Goal: Navigation & Orientation: Understand site structure

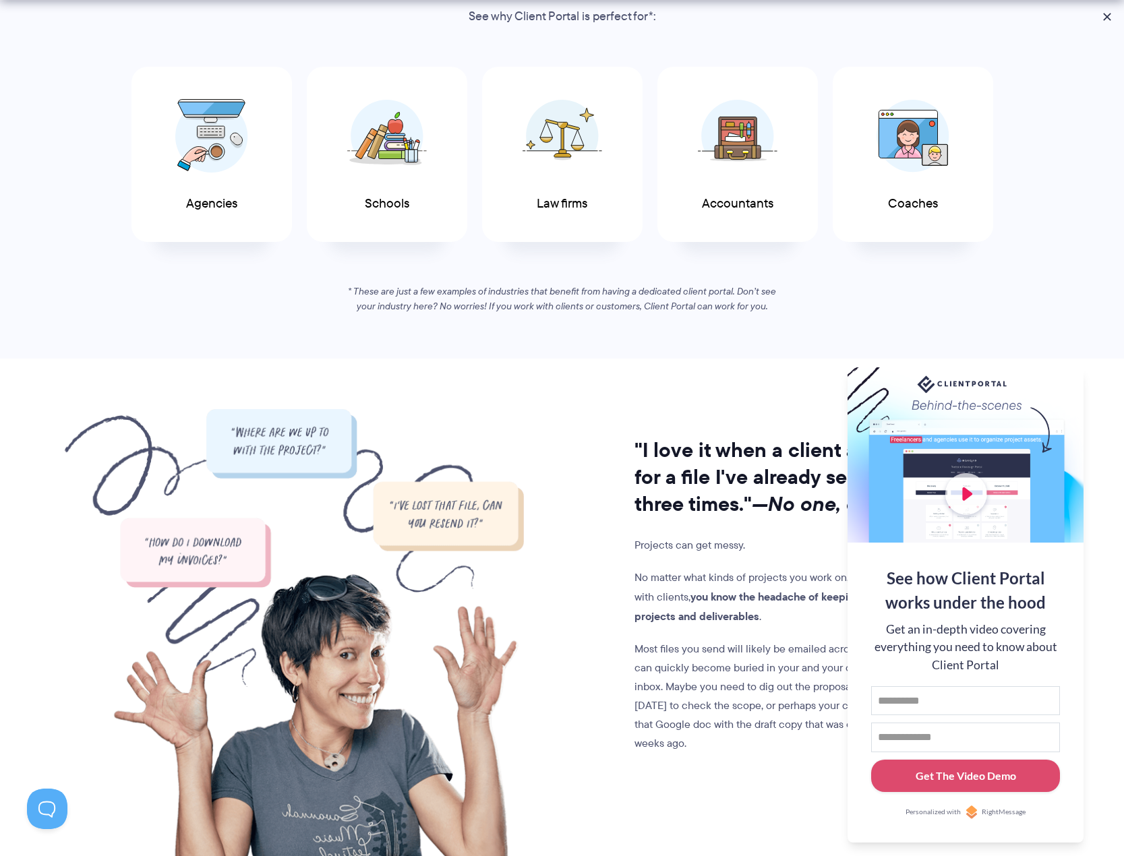
scroll to position [1052, 0]
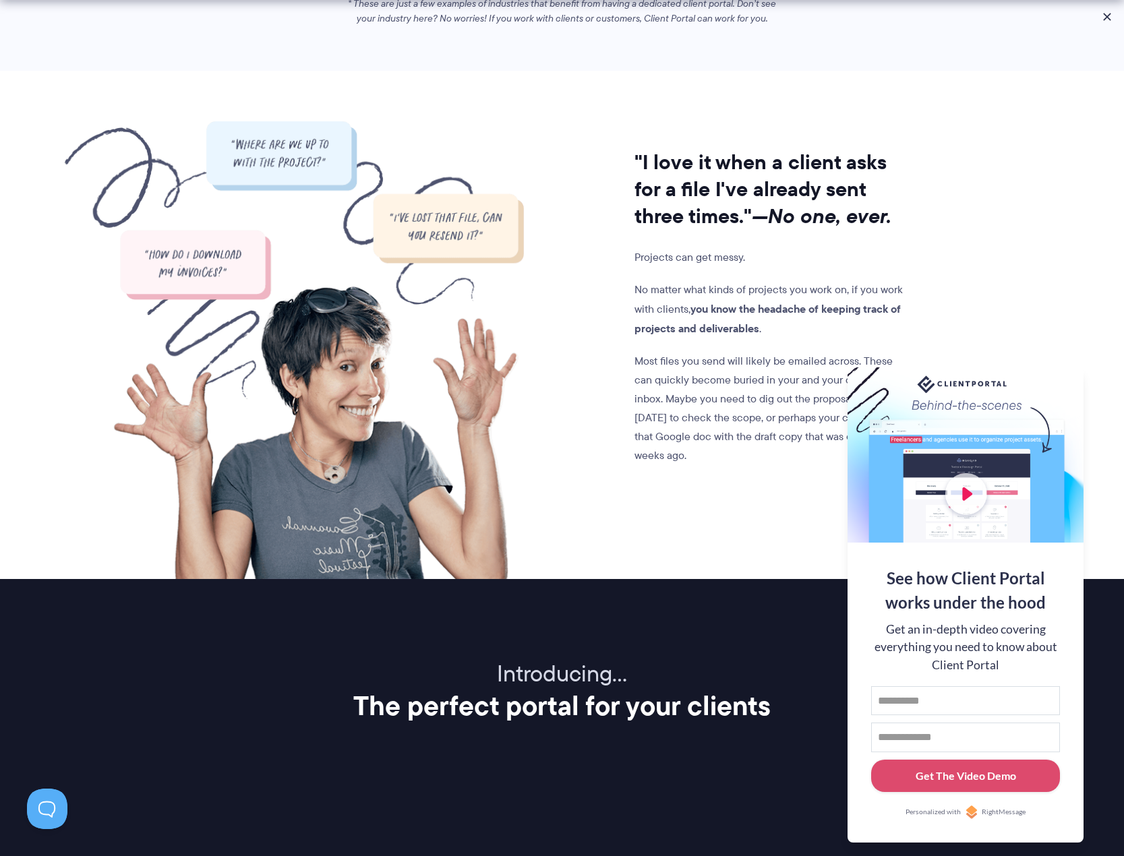
click at [954, 330] on div ""I love it when a client asks for a file I've already sent three times." —No on…" at bounding box center [562, 350] width 883 height 458
click at [970, 424] on div at bounding box center [965, 454] width 236 height 175
click at [1062, 379] on button at bounding box center [1066, 383] width 13 height 13
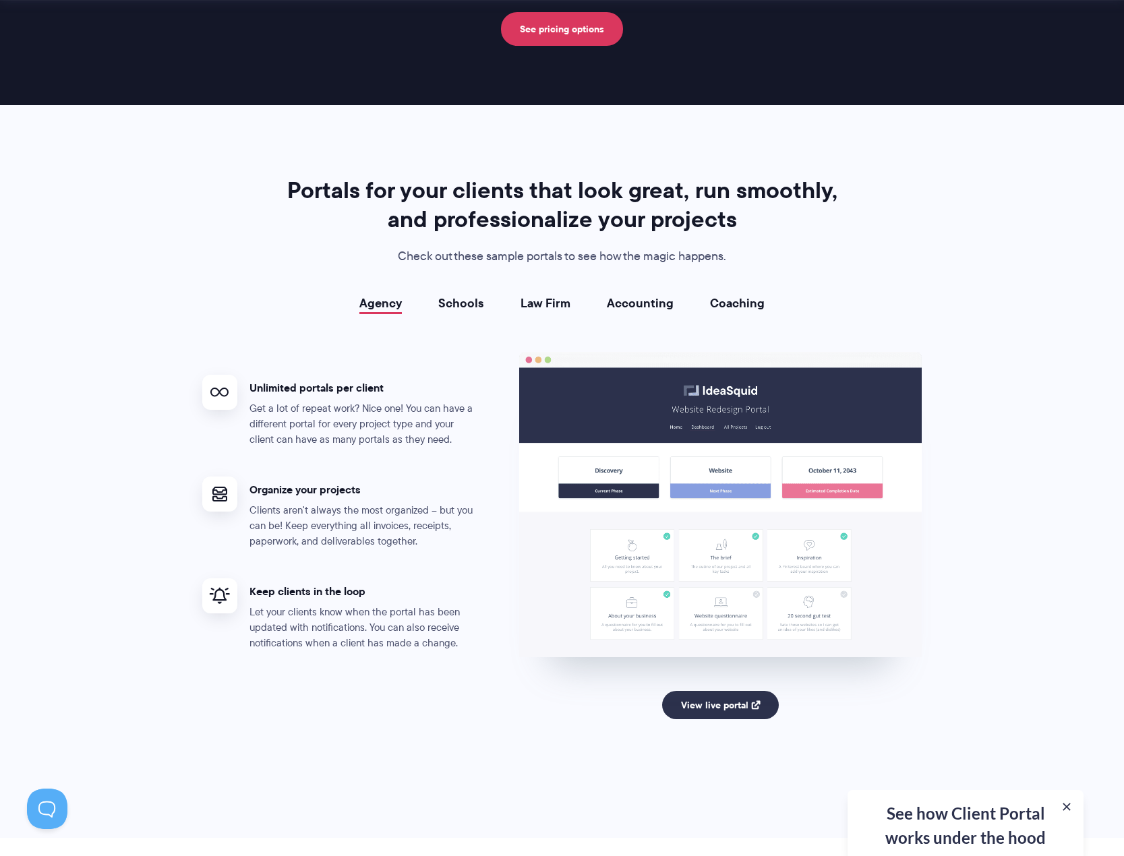
scroll to position [2346, 0]
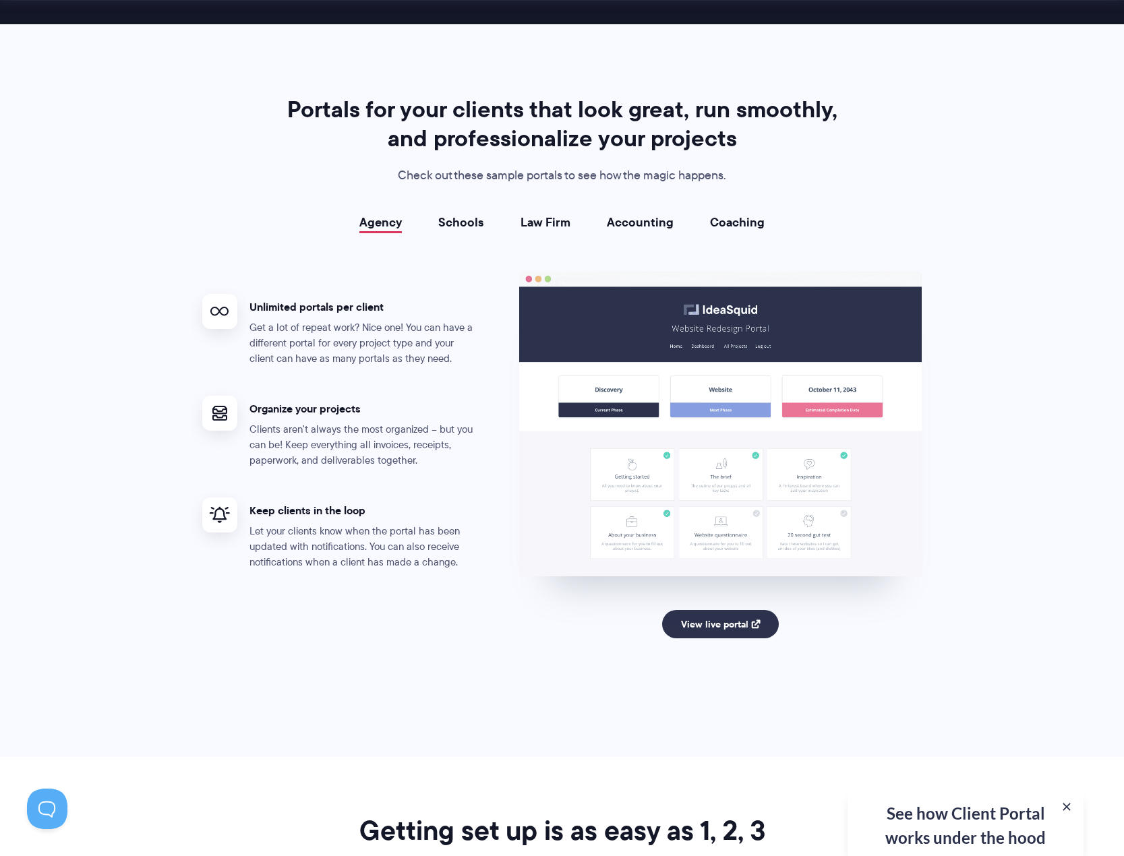
click at [464, 224] on link "Schools" at bounding box center [461, 222] width 46 height 13
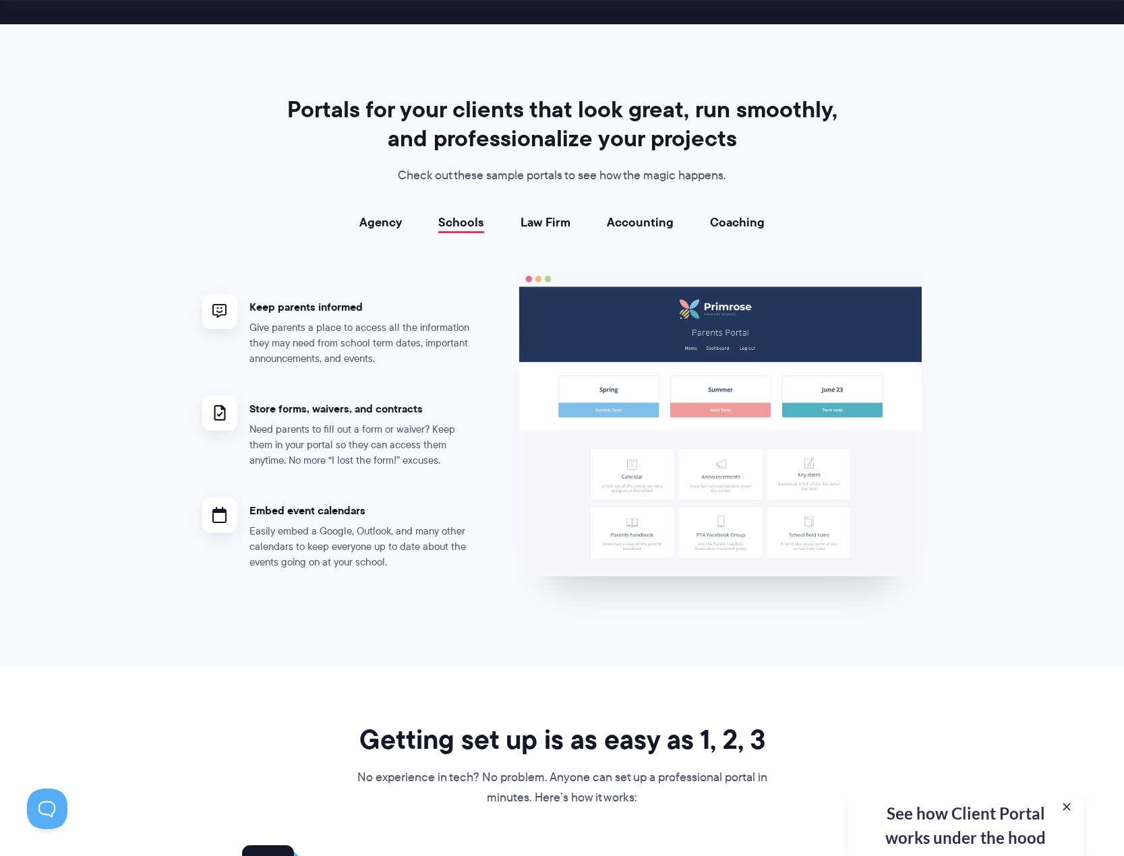
click at [540, 216] on link "Law Firm" at bounding box center [545, 222] width 50 height 13
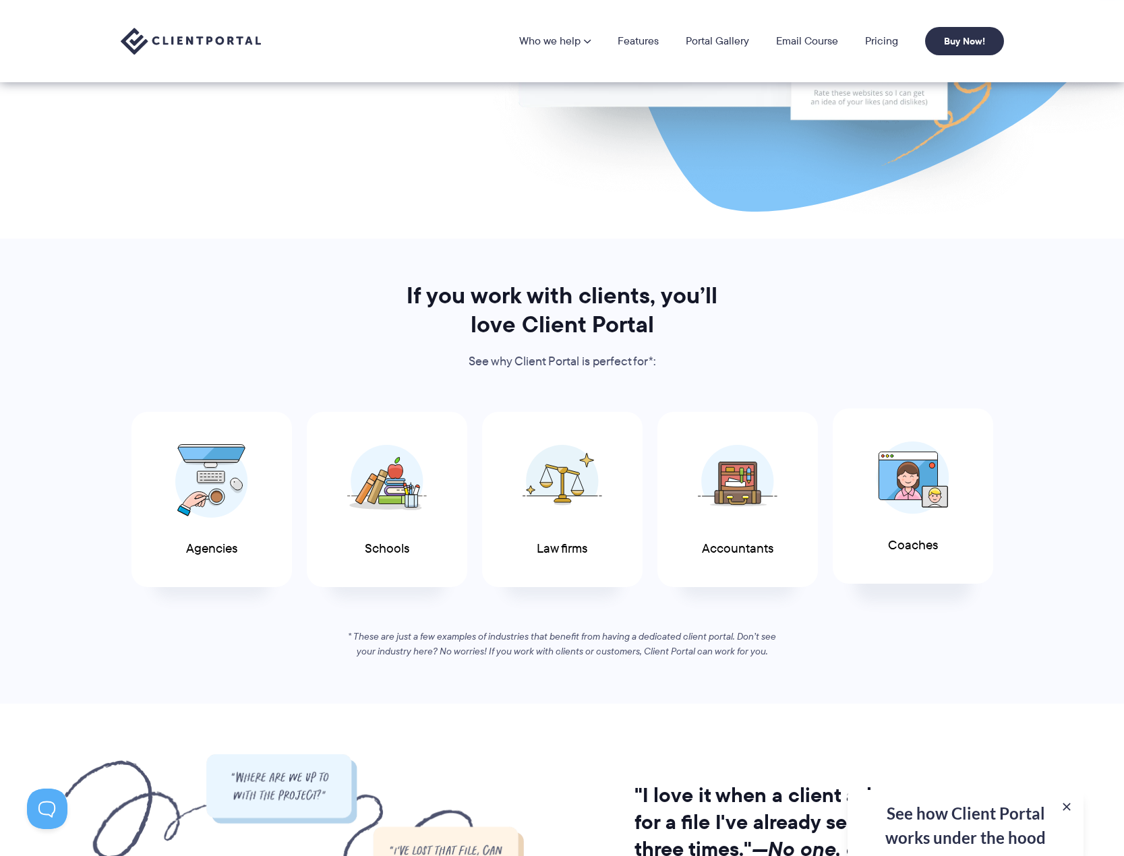
scroll to position [0, 0]
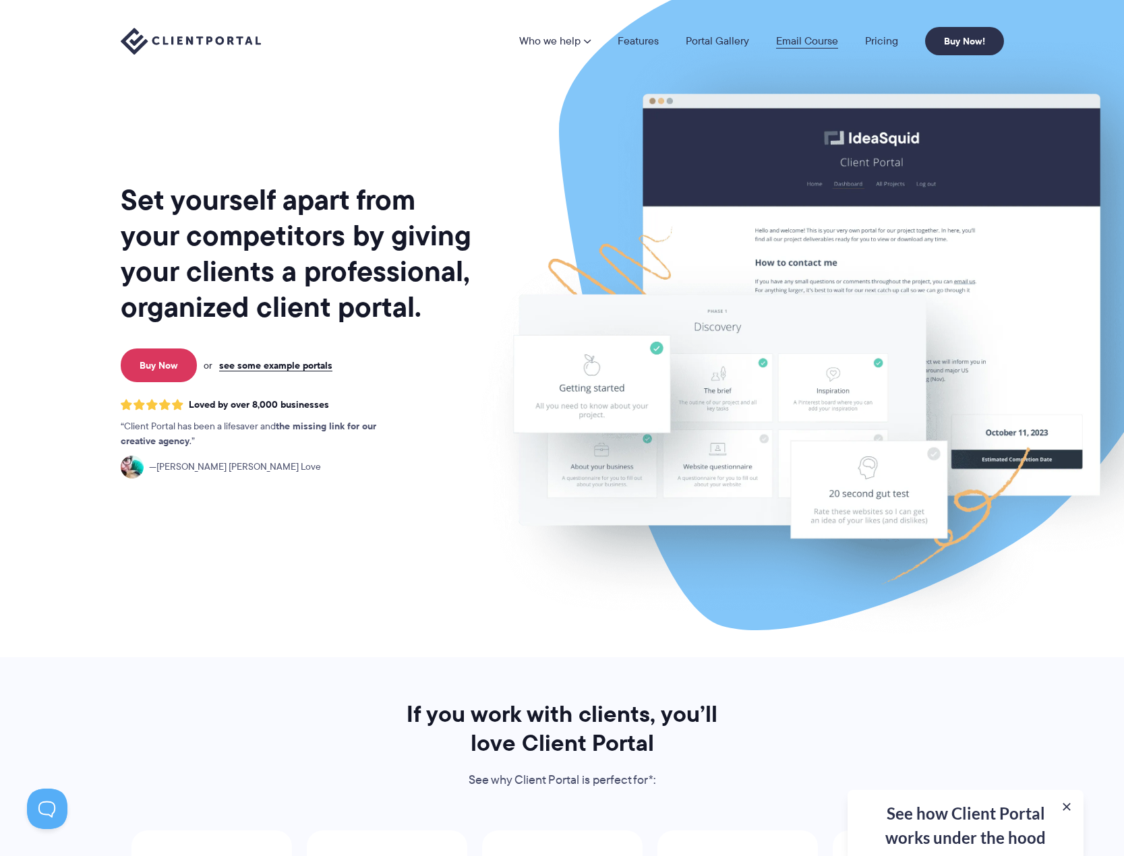
click at [787, 42] on link "Email Course" at bounding box center [807, 41] width 62 height 11
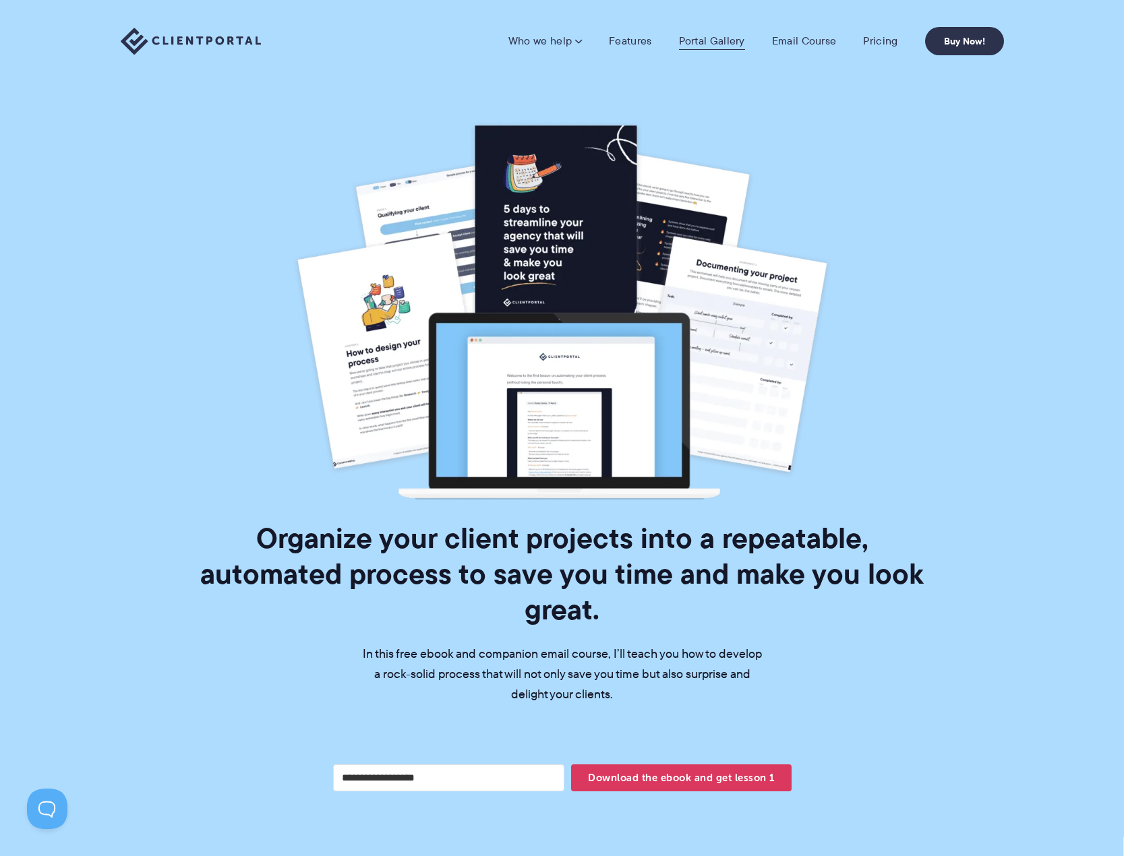
click at [727, 40] on link "Portal Gallery" at bounding box center [712, 40] width 66 height 13
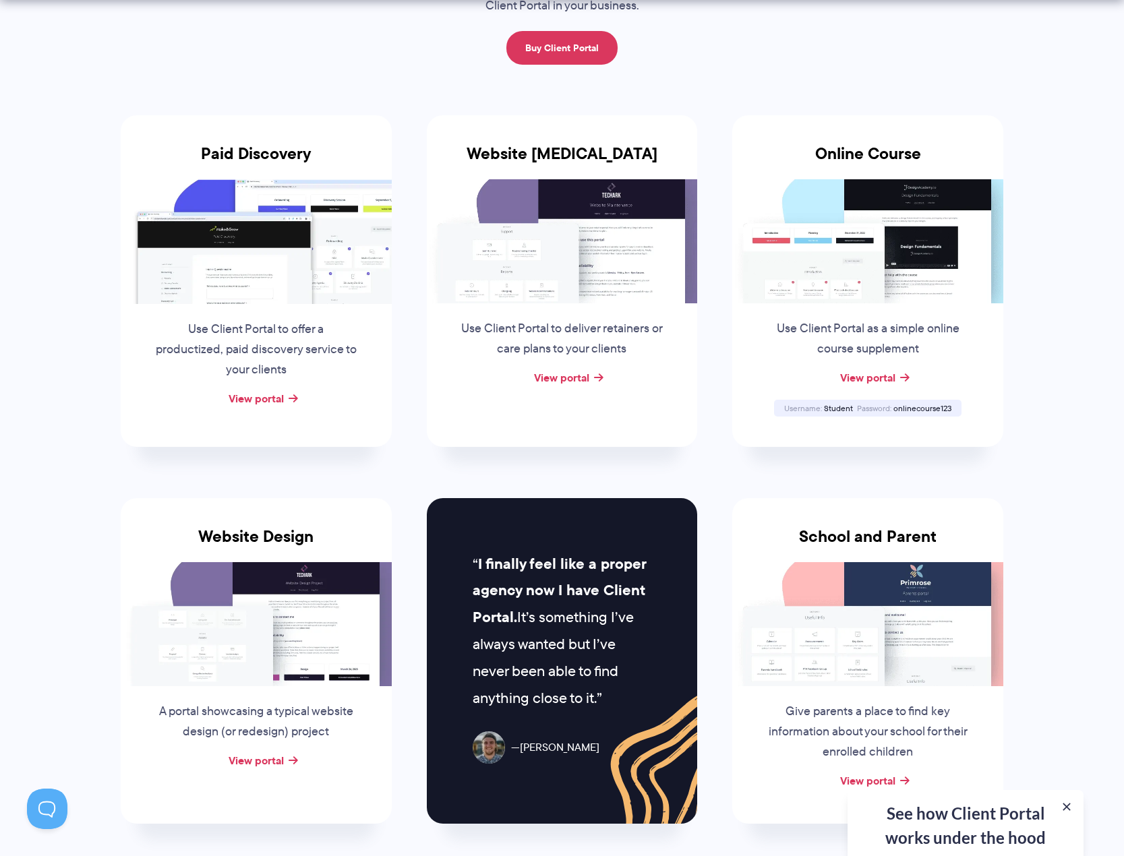
scroll to position [243, 0]
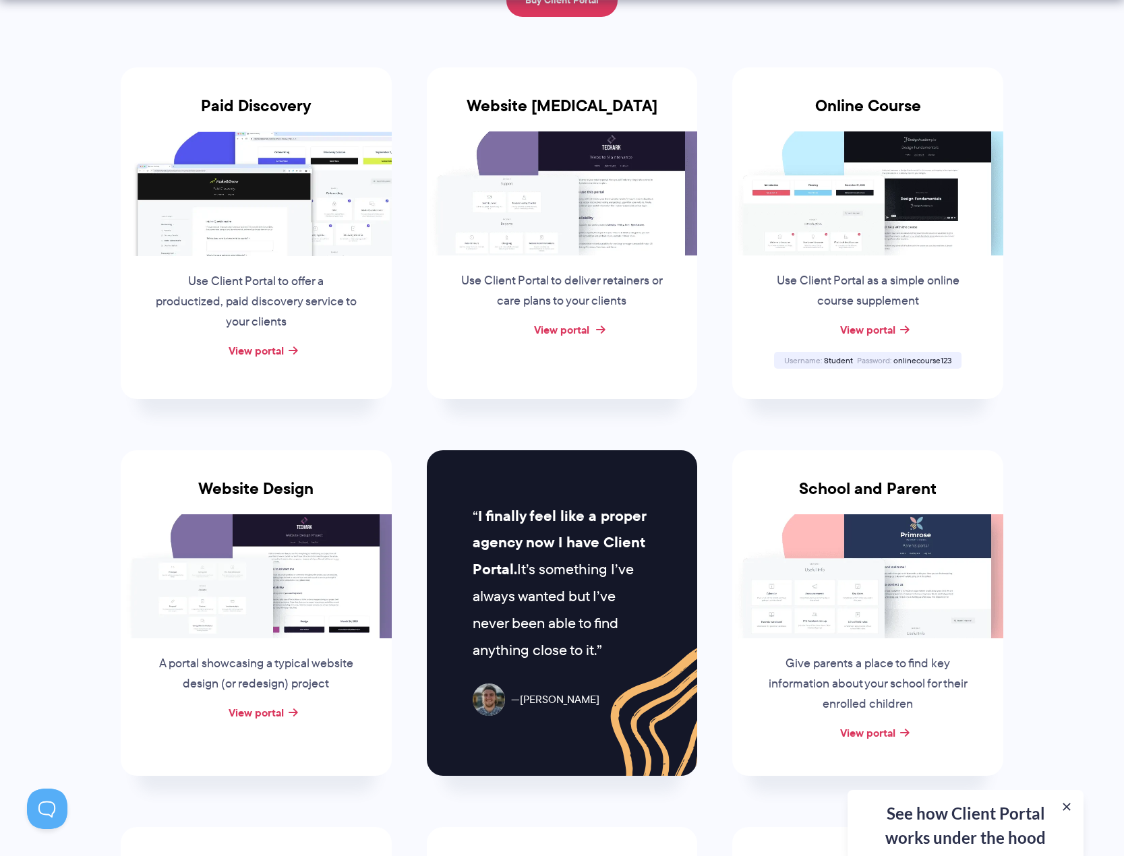
click at [580, 324] on link "View portal" at bounding box center [561, 330] width 55 height 16
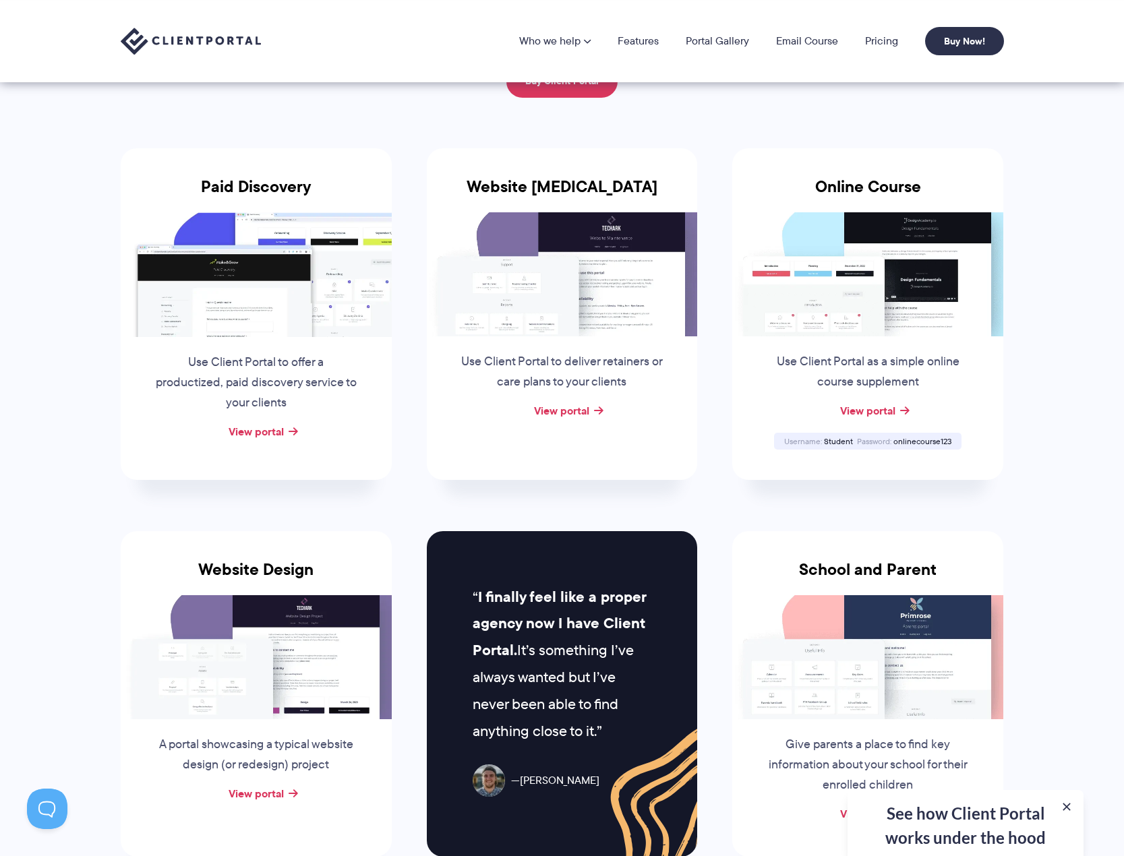
scroll to position [0, 0]
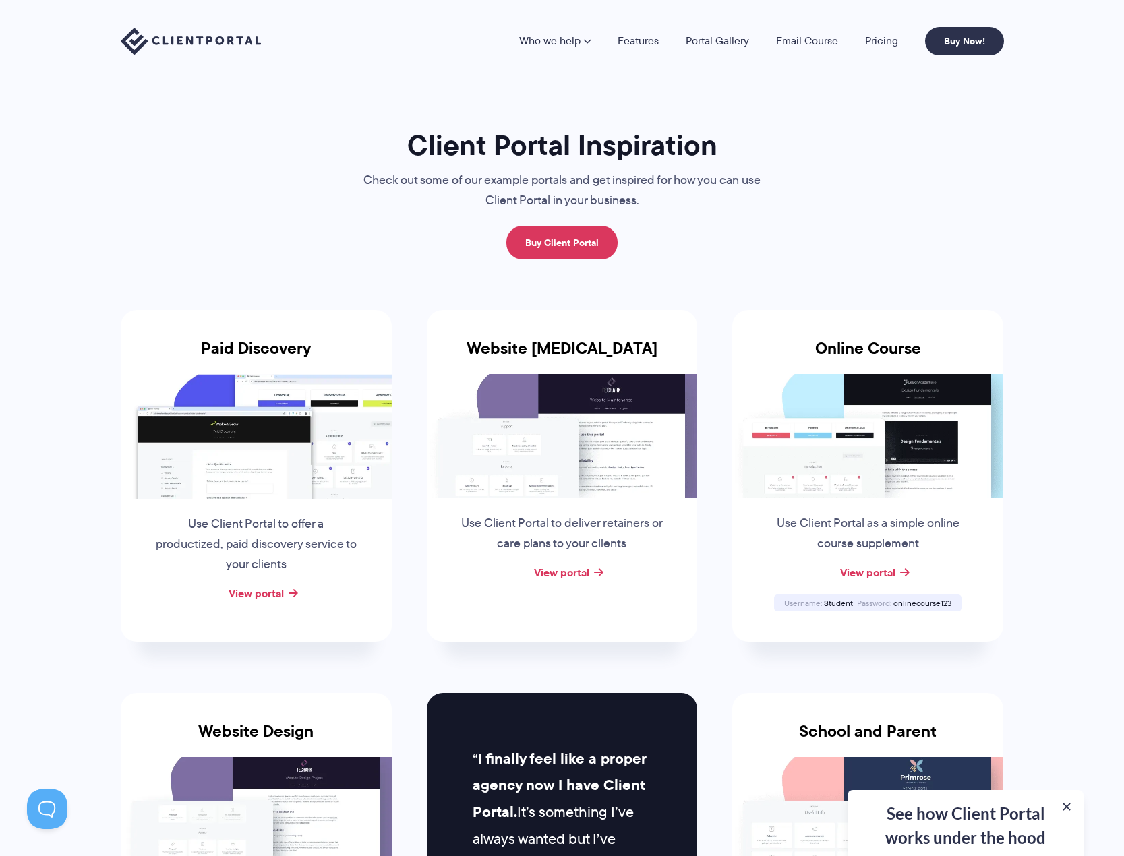
click at [229, 47] on img at bounding box center [191, 42] width 140 height 28
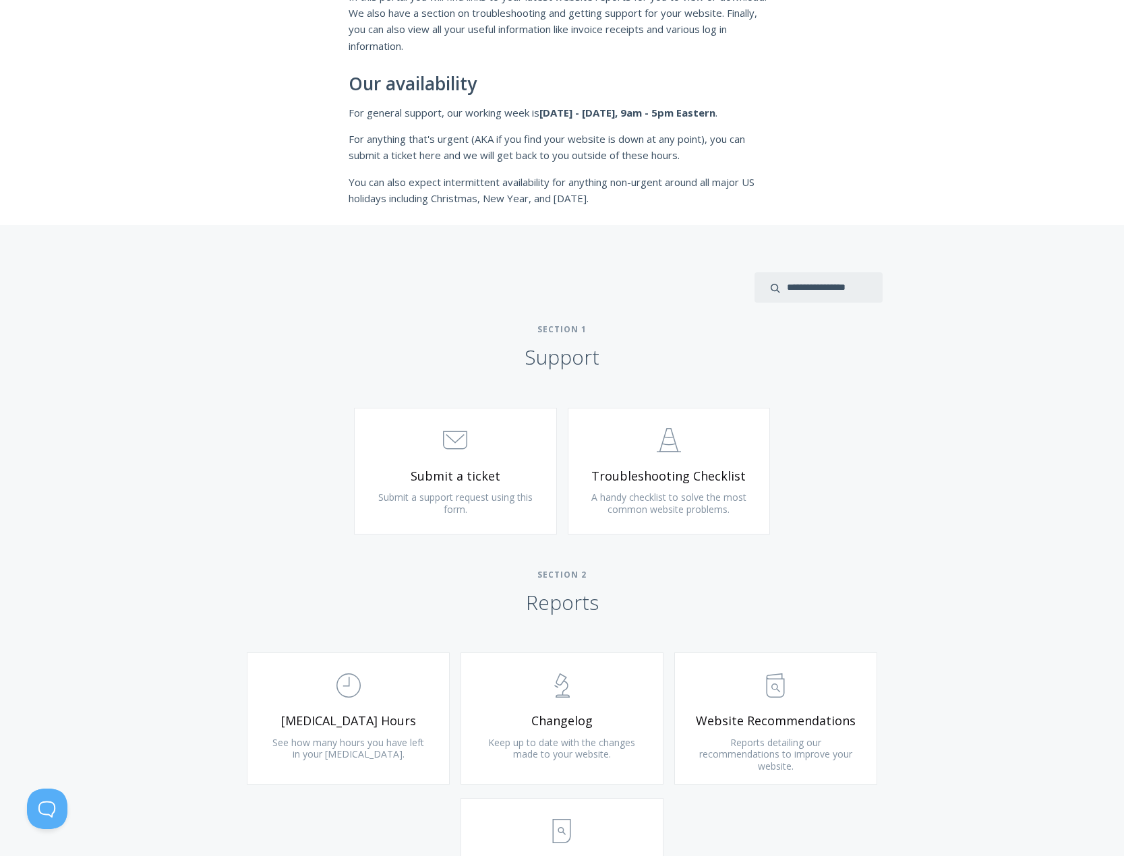
scroll to position [404, 0]
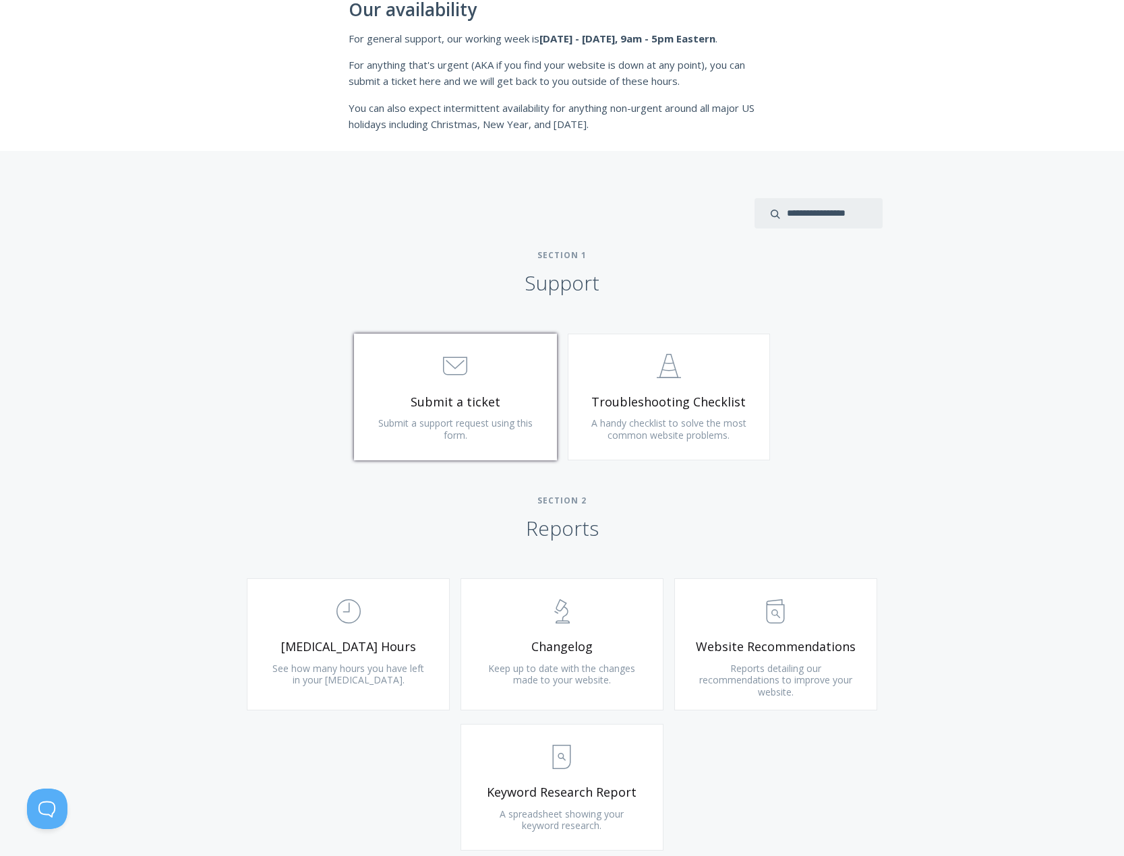
click at [512, 404] on span "Submit a ticket" at bounding box center [455, 402] width 161 height 16
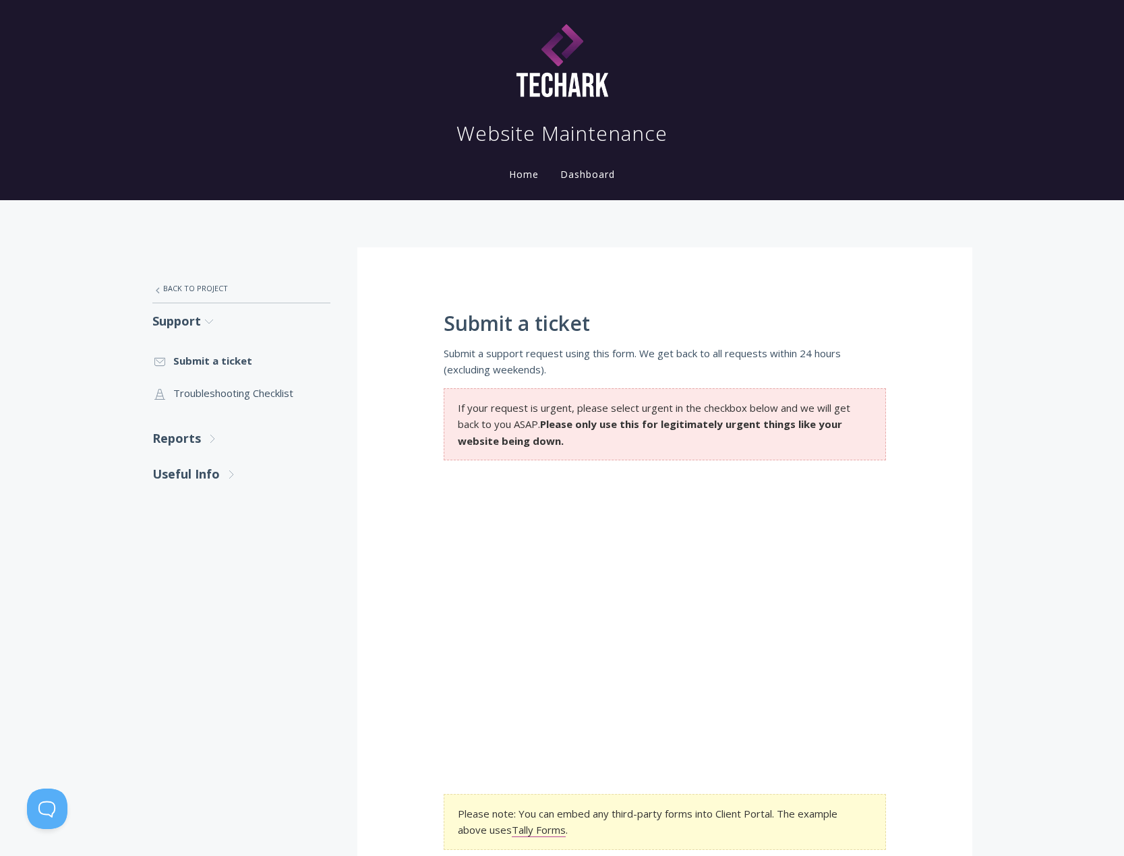
click at [584, 173] on link "Dashboard" at bounding box center [587, 174] width 60 height 13
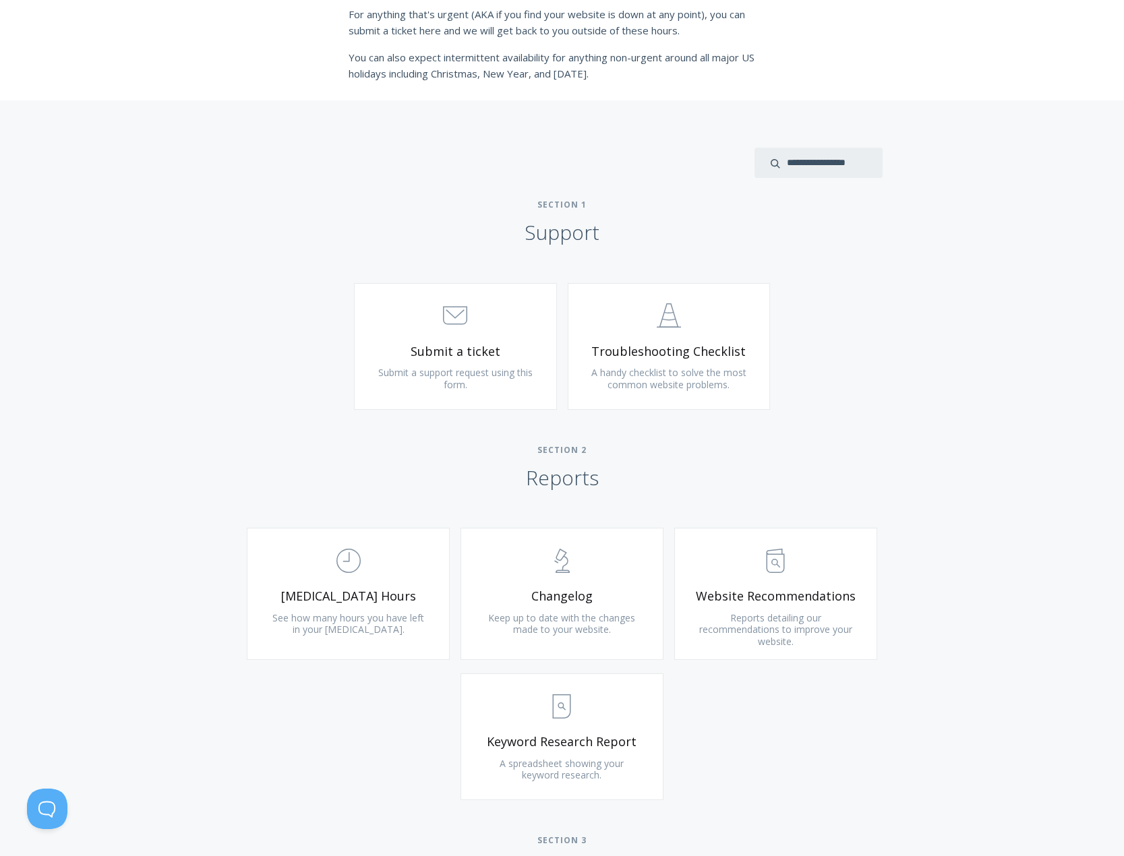
scroll to position [485, 0]
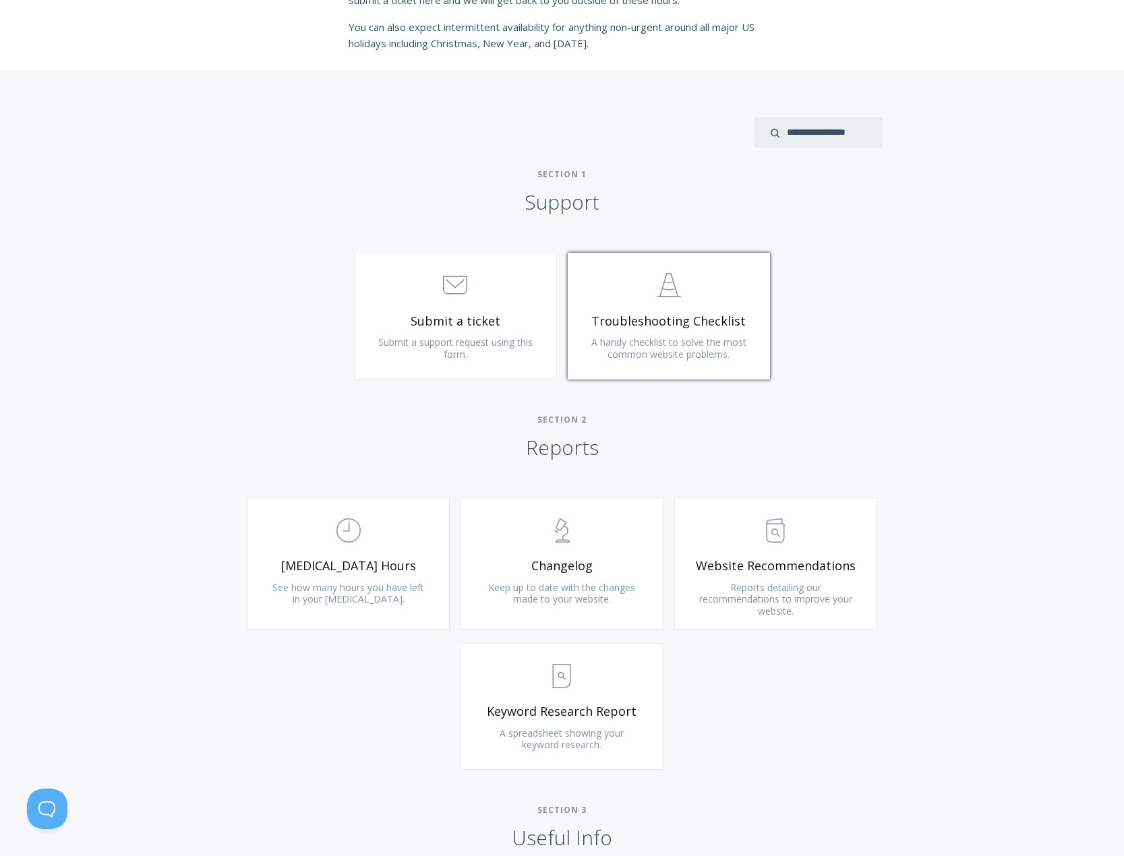
click at [691, 320] on span "Troubleshooting Checklist" at bounding box center [668, 321] width 161 height 16
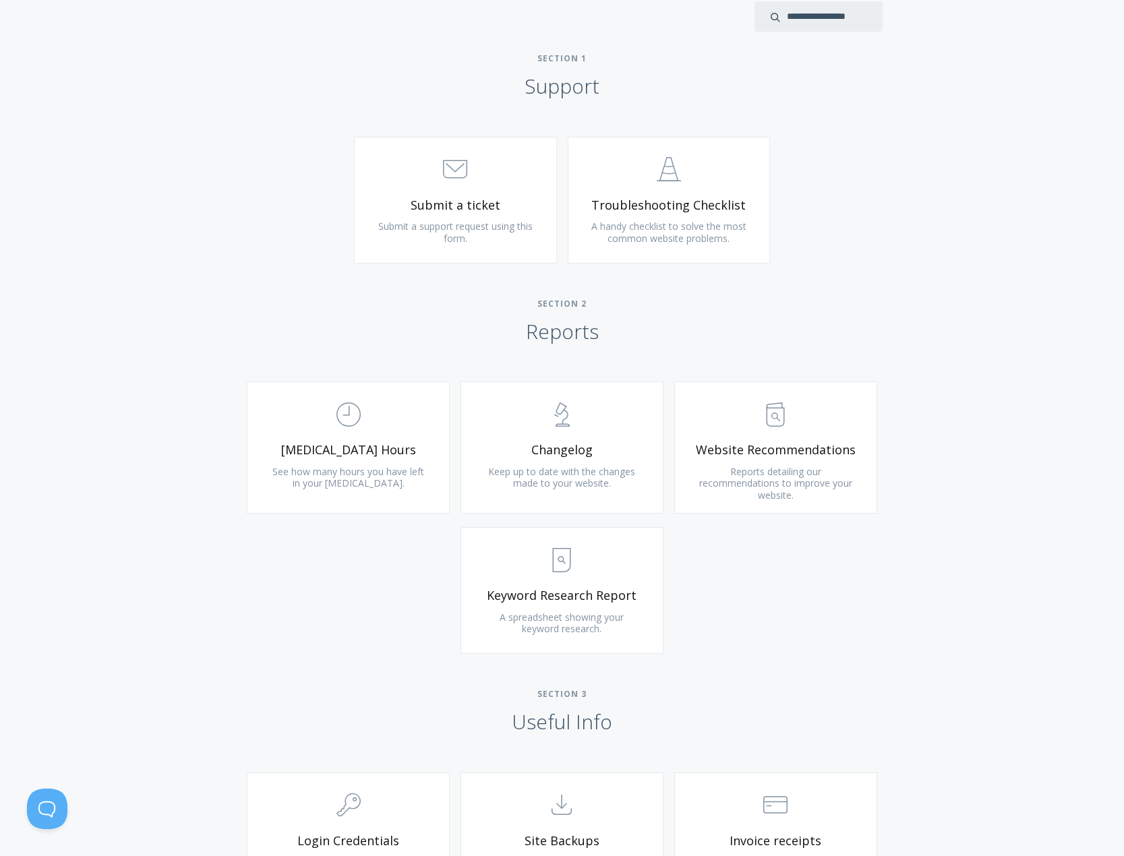
scroll to position [647, 0]
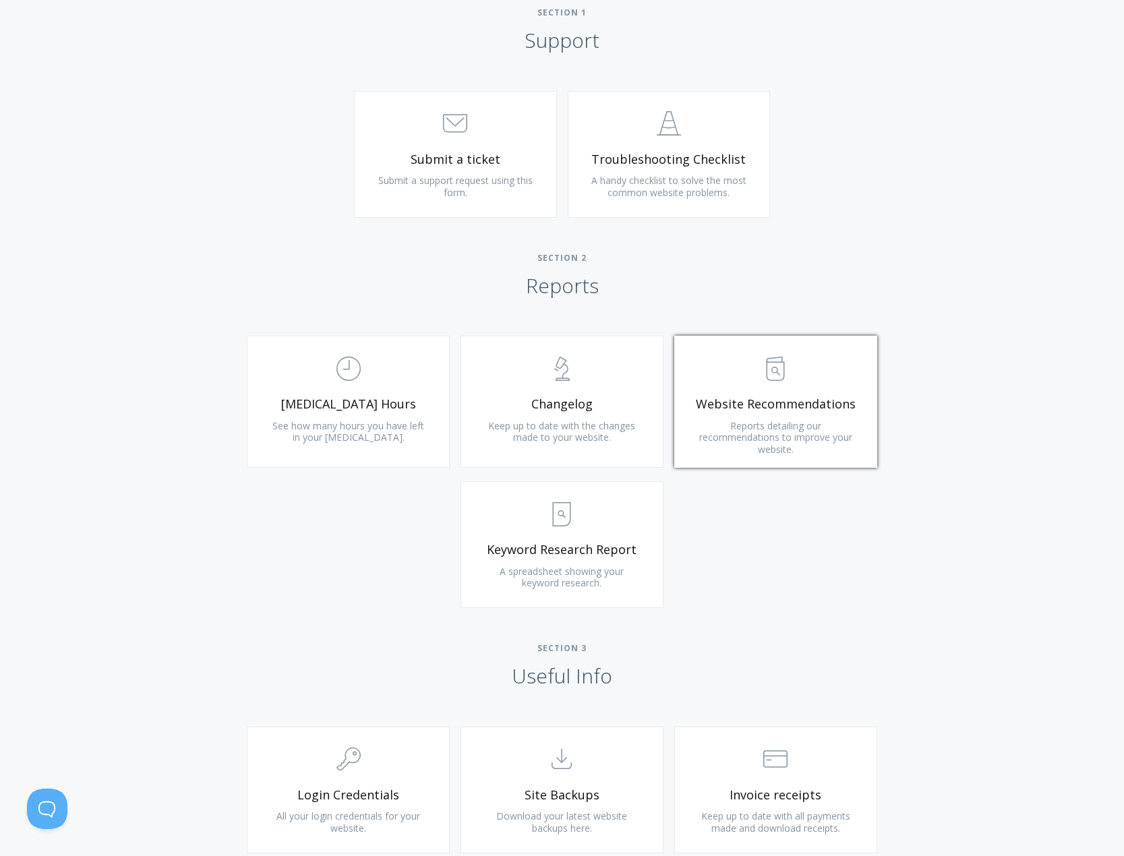
click at [828, 427] on link ".st0{fill:none;stroke:#000000;stroke-width:2;stroke-miterlimit:10;} Untitled-13…" at bounding box center [775, 402] width 203 height 132
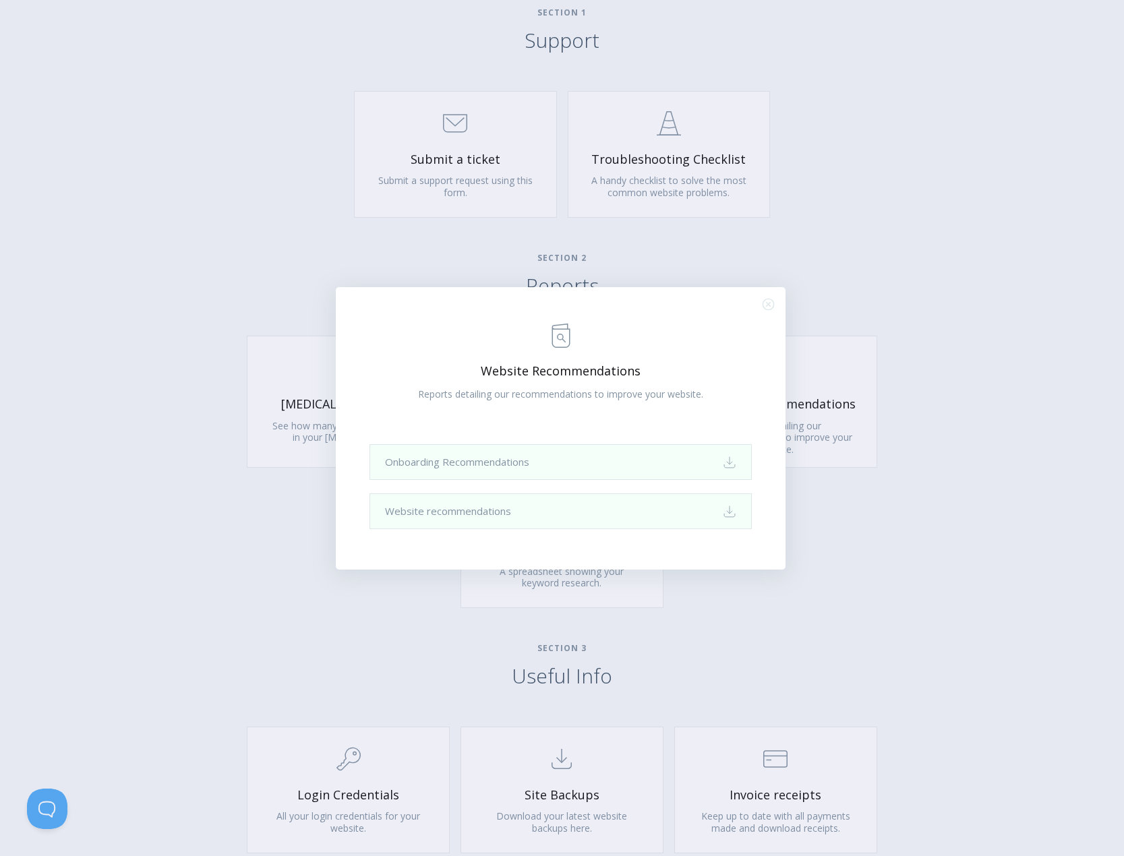
click at [769, 300] on icon ".st0{fill:none;stroke:#000000;stroke-width:2;stroke-miterlimit:10;} Close" at bounding box center [767, 304] width 11 height 11
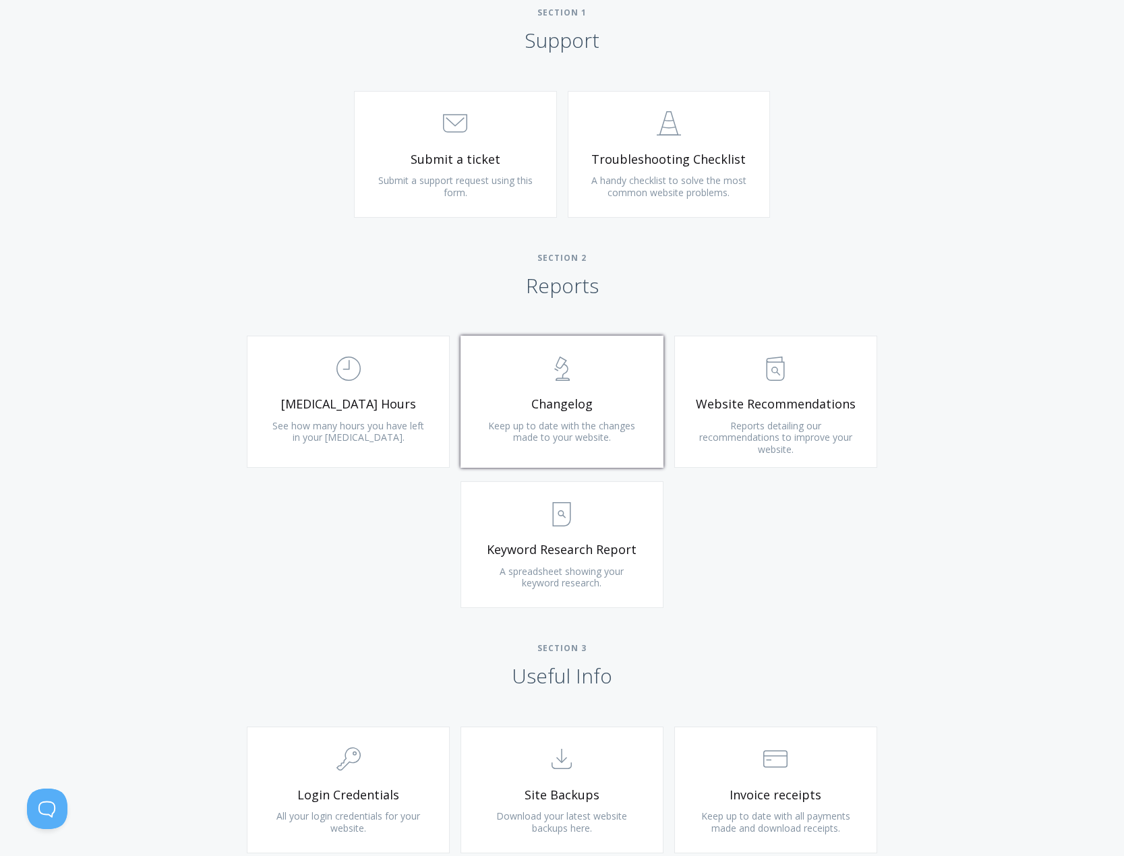
click at [533, 421] on span "Keep up to date with the changes made to your website." at bounding box center [561, 431] width 147 height 25
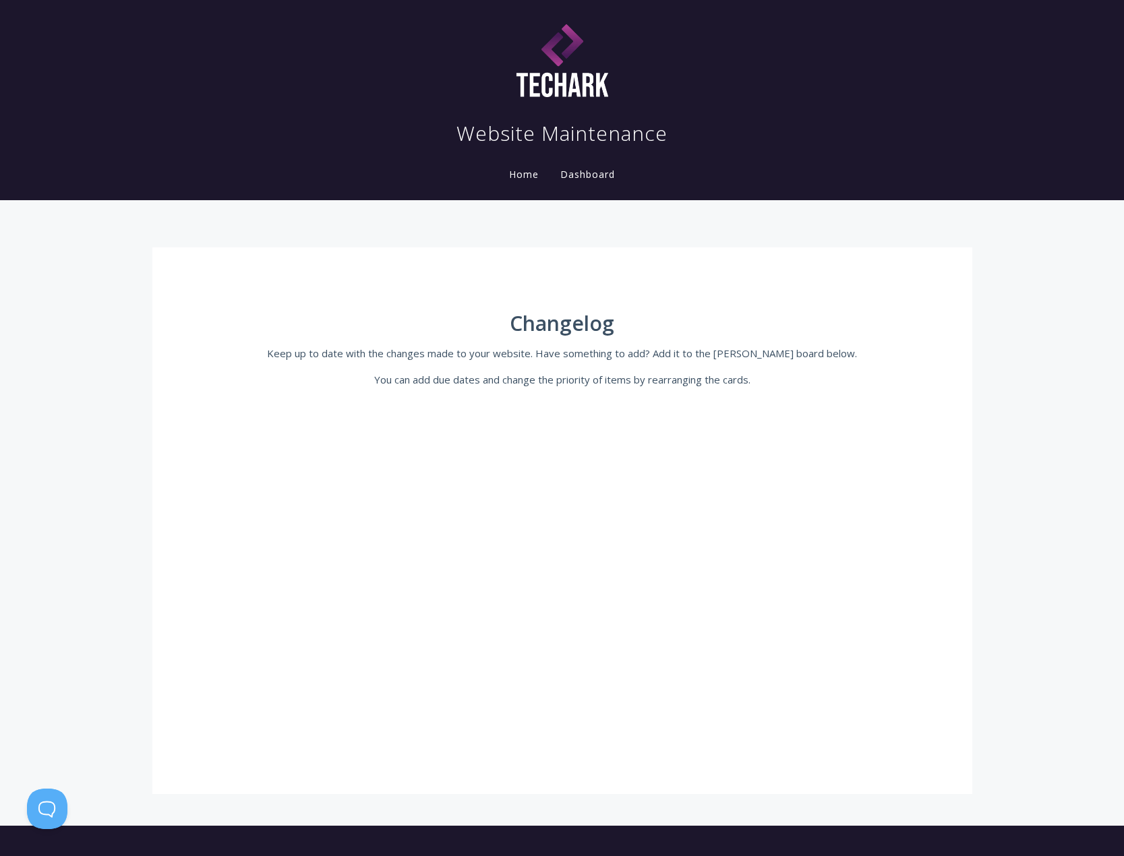
click at [595, 167] on li "Dashboard" at bounding box center [587, 170] width 76 height 27
click at [589, 172] on link "Dashboard" at bounding box center [587, 174] width 60 height 13
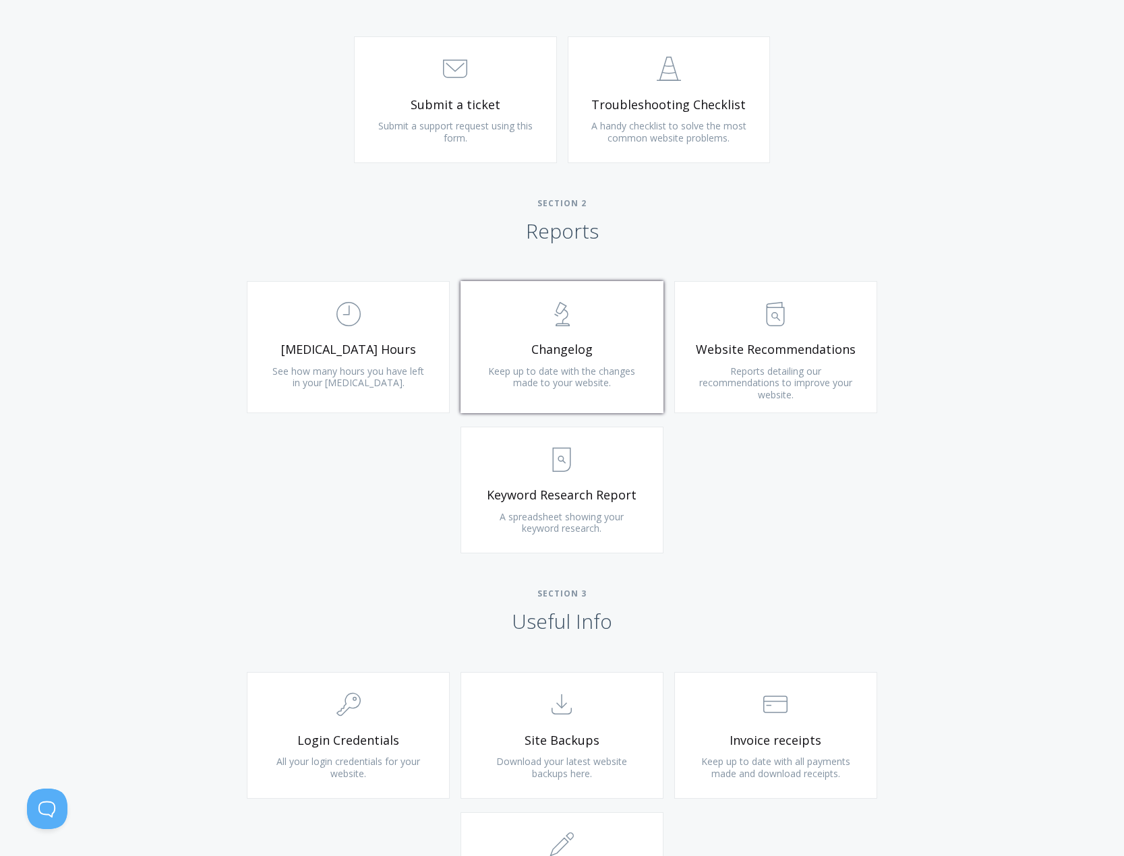
scroll to position [728, 0]
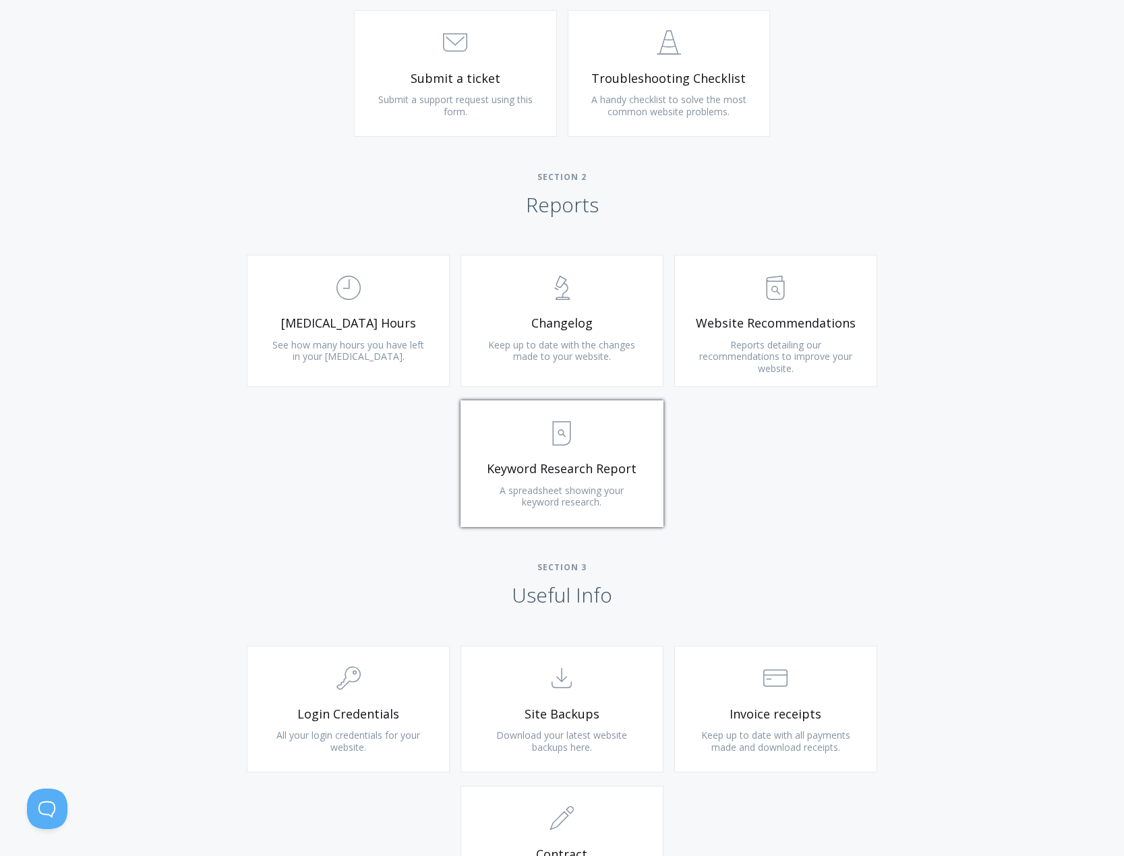
click at [606, 500] on link ".st0{fill:none;stroke:#000000;stroke-width:2;stroke-miterlimit:10;} Untitled-15…" at bounding box center [561, 463] width 203 height 127
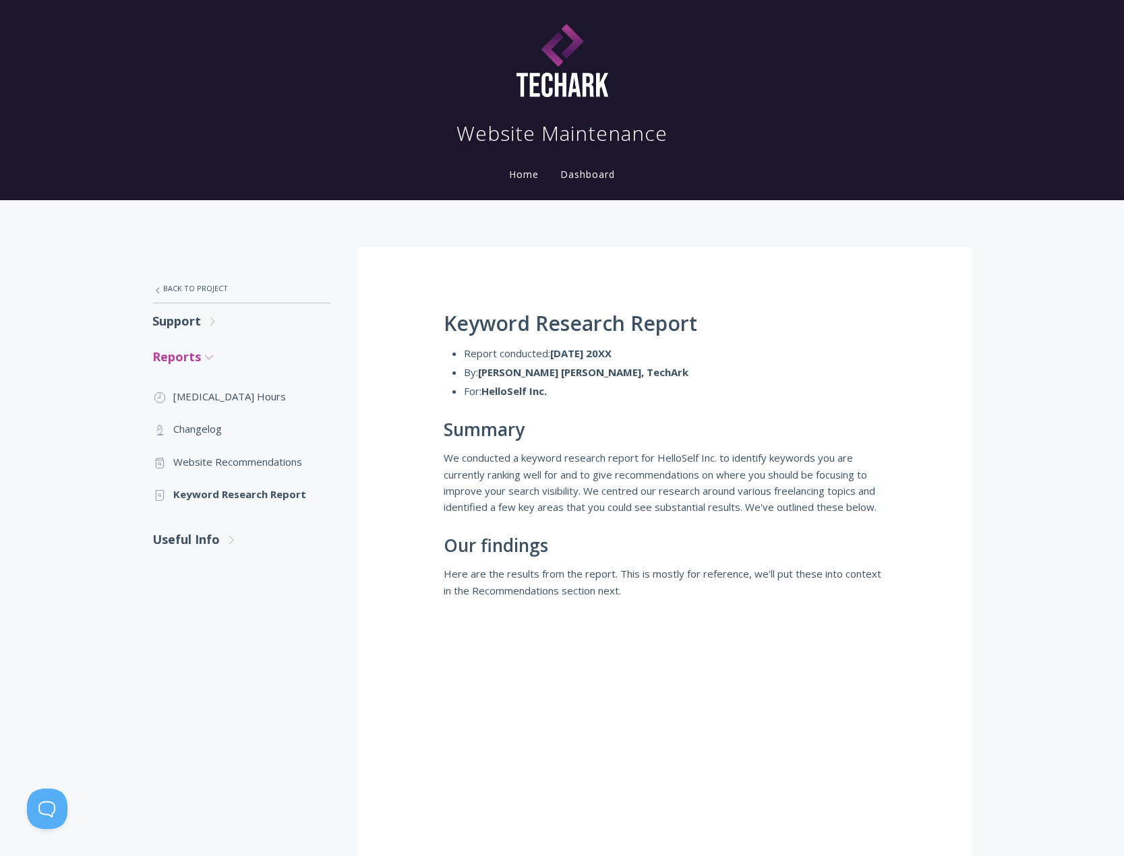
click at [201, 358] on link "Reports .st0{fill:none;stroke:#000000;stroke-width:2;stroke-miterlimit:10;} Unt…" at bounding box center [241, 357] width 178 height 36
click at [202, 396] on link "Useful Info .st0{fill:none;stroke:#000000;stroke-width:2;stroke-miterlimit:10;}…" at bounding box center [241, 393] width 178 height 36
click at [210, 427] on link ".cls-1{fill:none;stroke:#000;stroke-miterlimit:10;stroke-width:2px;} 1. General…" at bounding box center [241, 432] width 178 height 32
click at [208, 469] on link ".st0{fill:none;stroke:#000000;stroke-width:2;stroke-miterlimit:10;} Untitled-15…" at bounding box center [241, 465] width 178 height 32
